Goal: Information Seeking & Learning: Learn about a topic

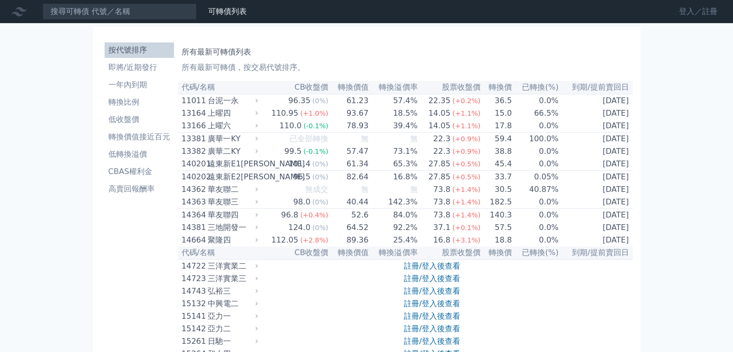
click at [690, 11] on link "登入／註冊" at bounding box center [699, 11] width 54 height 15
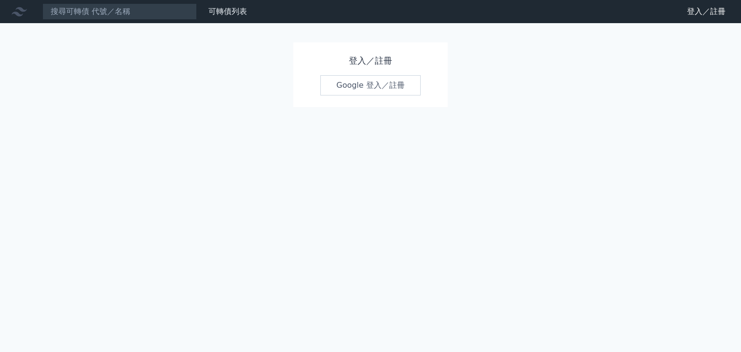
click at [364, 86] on link "Google 登入／註冊" at bounding box center [370, 85] width 100 height 20
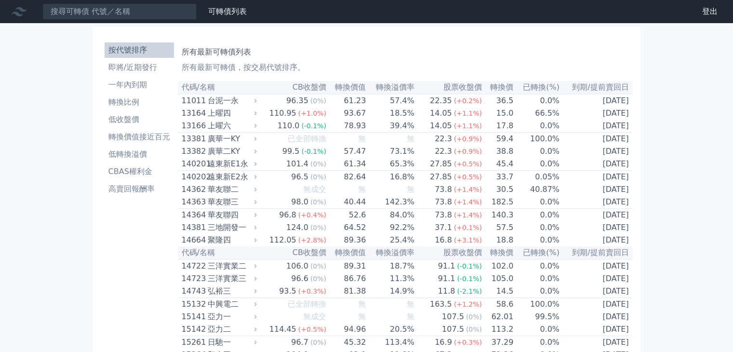
click at [147, 48] on li "按代號排序" at bounding box center [139, 50] width 69 height 12
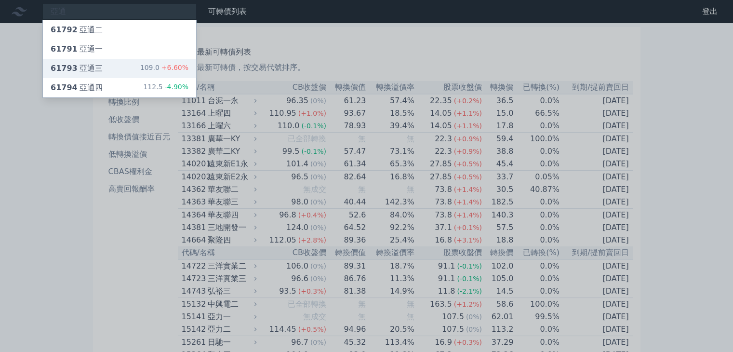
type input "亞通"
click at [95, 72] on div "61793 亞通三" at bounding box center [77, 69] width 52 height 12
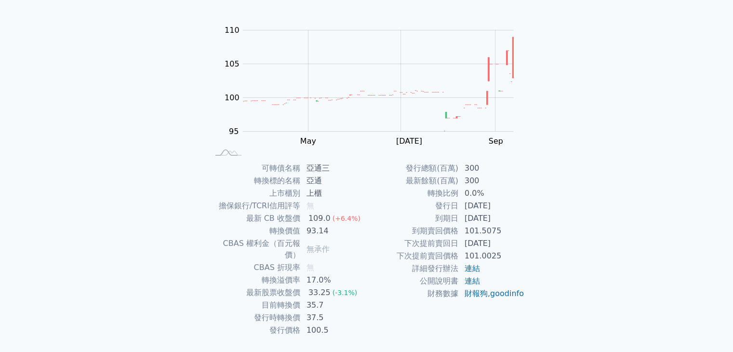
scroll to position [95, 0]
